Goal: Task Accomplishment & Management: Manage account settings

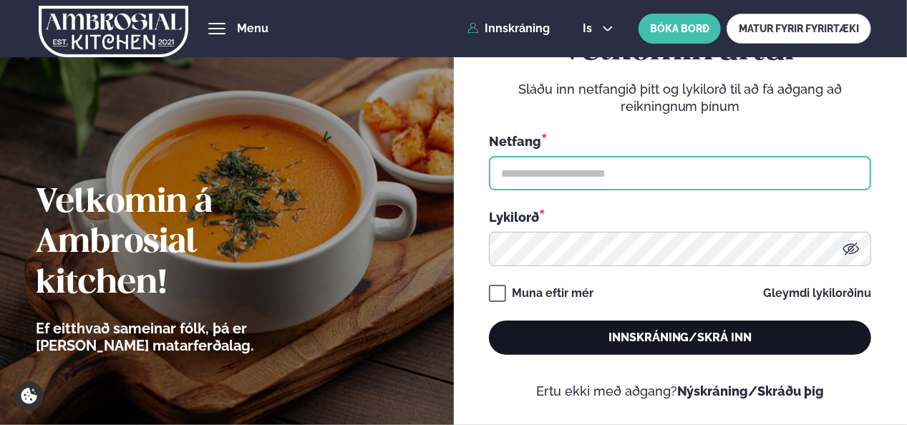
type input "**********"
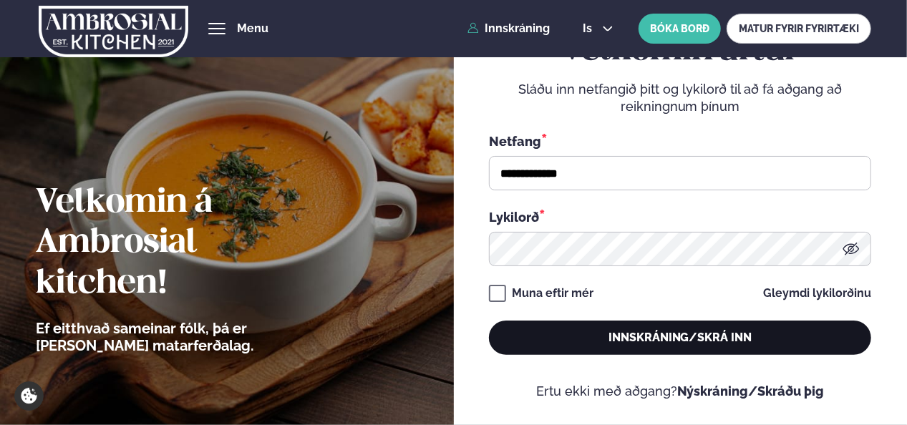
click at [600, 341] on button "Innskráning/Skrá inn" at bounding box center [680, 338] width 382 height 34
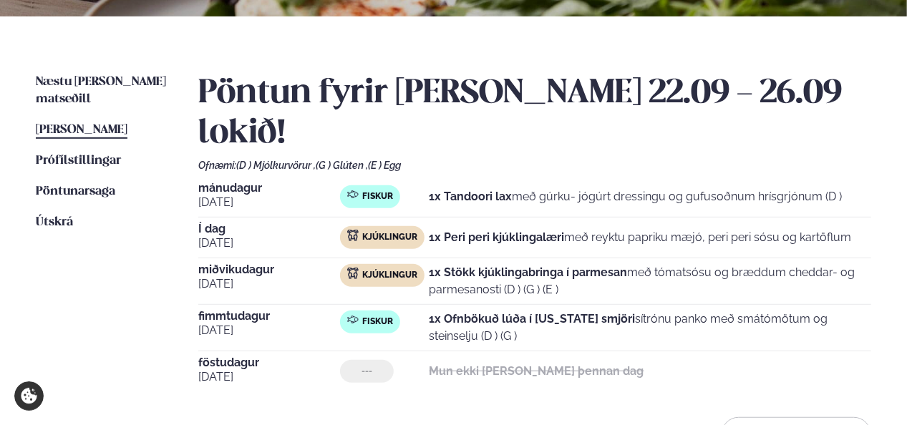
scroll to position [298, 0]
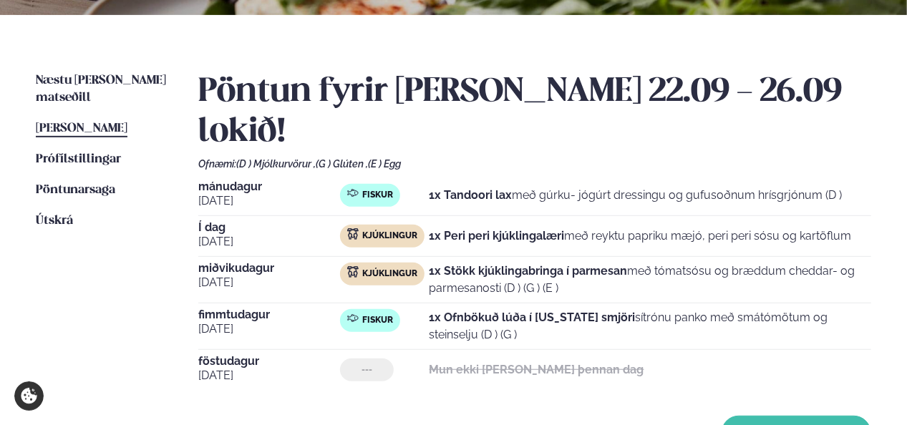
click at [776, 416] on button "Breyta Pöntun" at bounding box center [796, 433] width 150 height 34
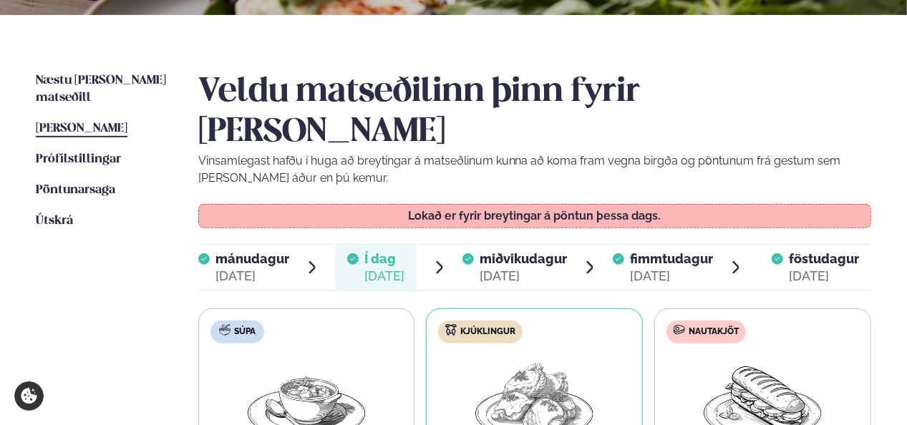
click at [544, 251] on span "miðvikudagur" at bounding box center [522, 258] width 87 height 15
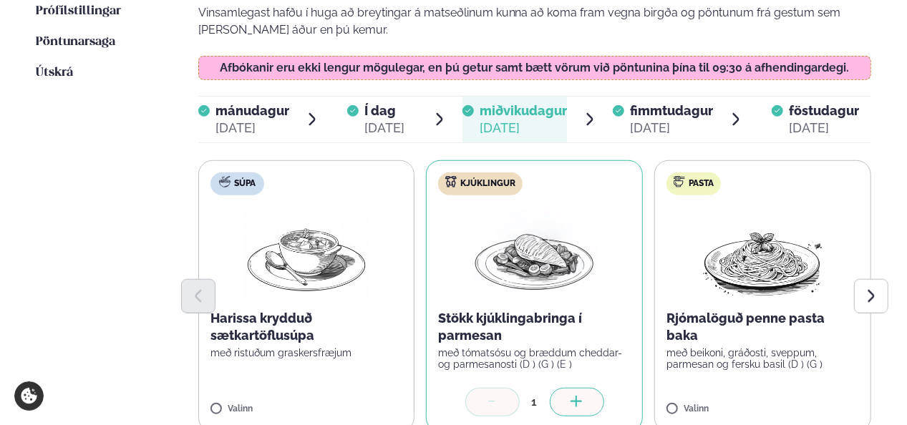
scroll to position [425, 0]
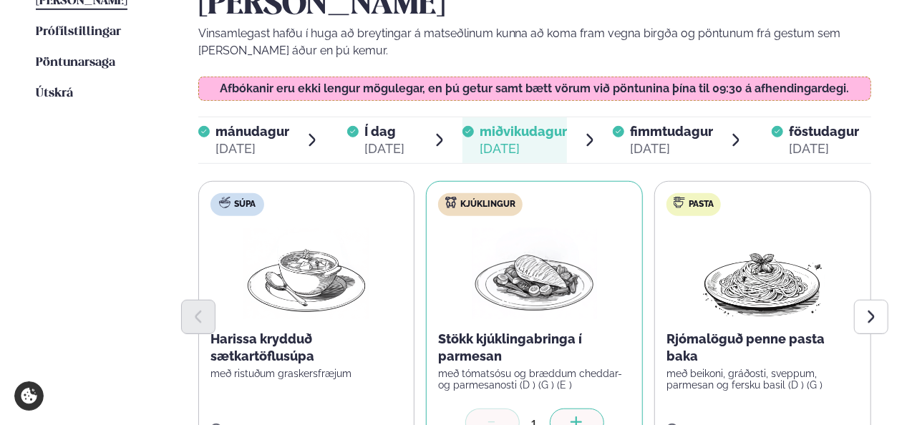
click at [43, 157] on ul "Næstu [PERSON_NAME] matseðill Næsta vika [PERSON_NAME] matseðill [PERSON_NAME] …" at bounding box center [103, 252] width 134 height 614
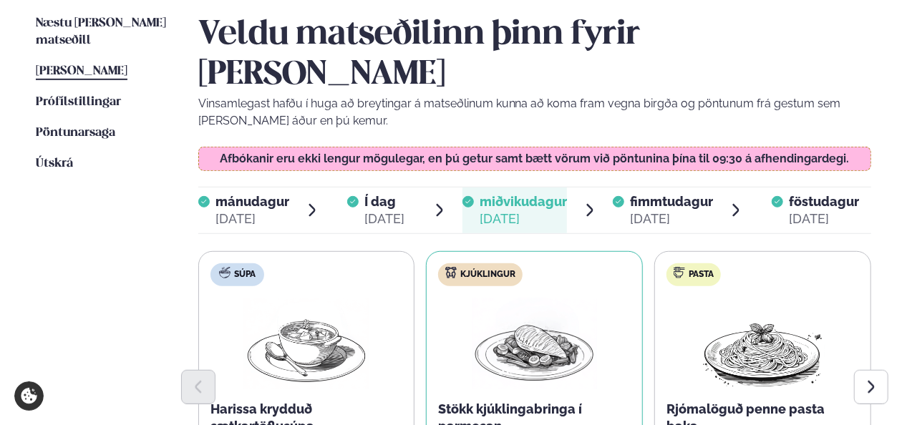
scroll to position [315, 0]
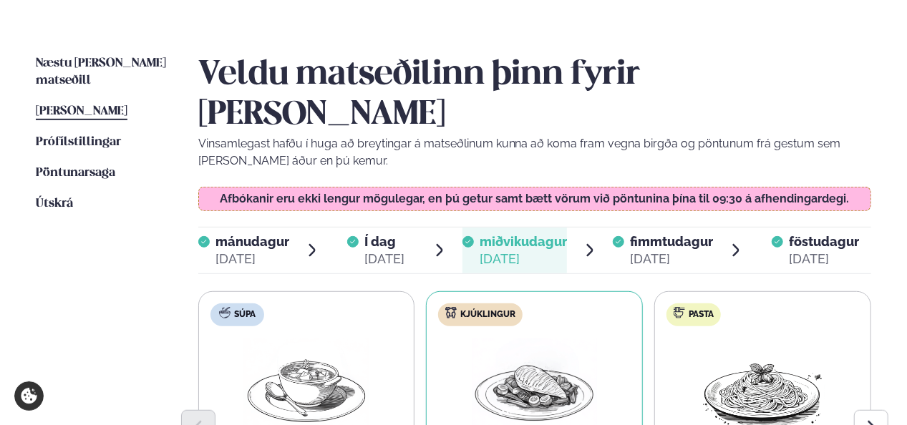
click at [99, 105] on span "[PERSON_NAME]" at bounding box center [82, 111] width 92 height 12
click at [92, 105] on span "[PERSON_NAME]" at bounding box center [82, 111] width 92 height 12
